Goal: Information Seeking & Learning: Learn about a topic

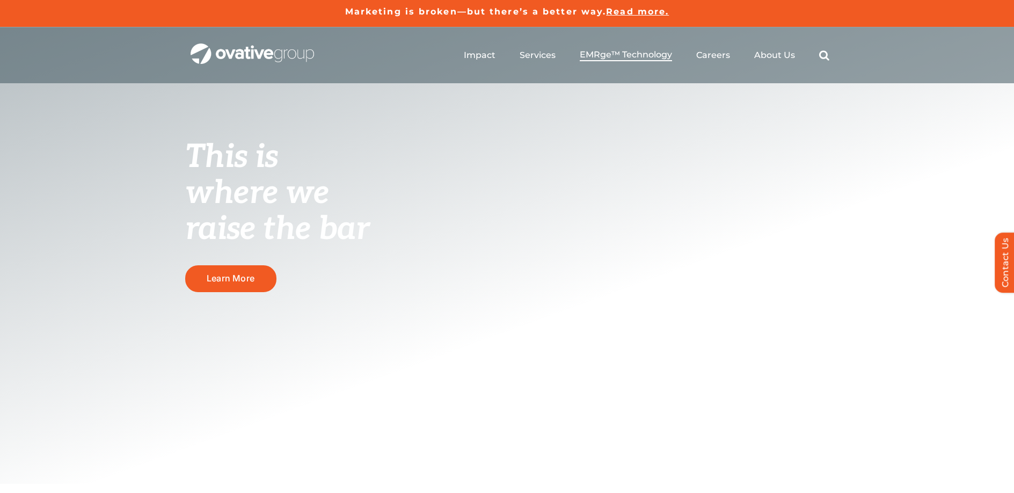
click at [590, 56] on span "EMRge™ Technology" at bounding box center [626, 54] width 92 height 11
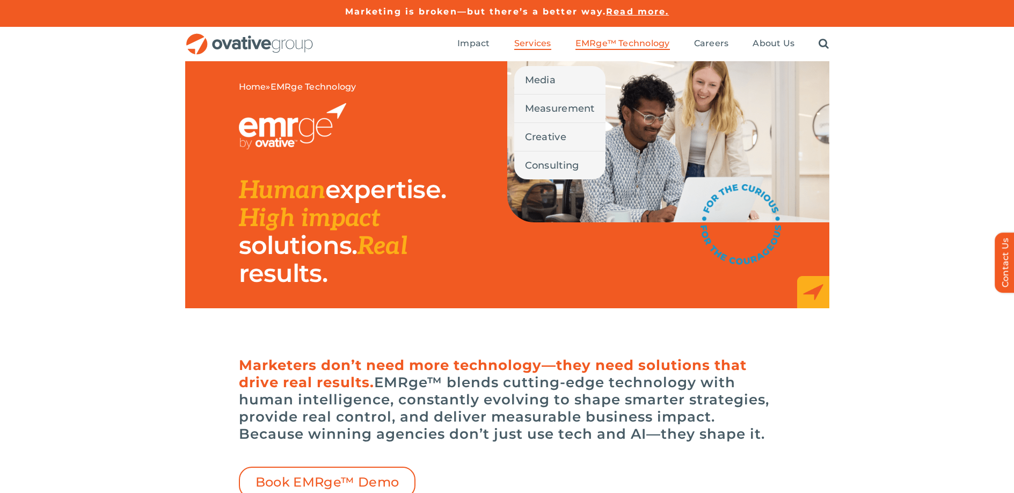
click at [537, 46] on span "Services" at bounding box center [532, 43] width 37 height 11
